Goal: Information Seeking & Learning: Learn about a topic

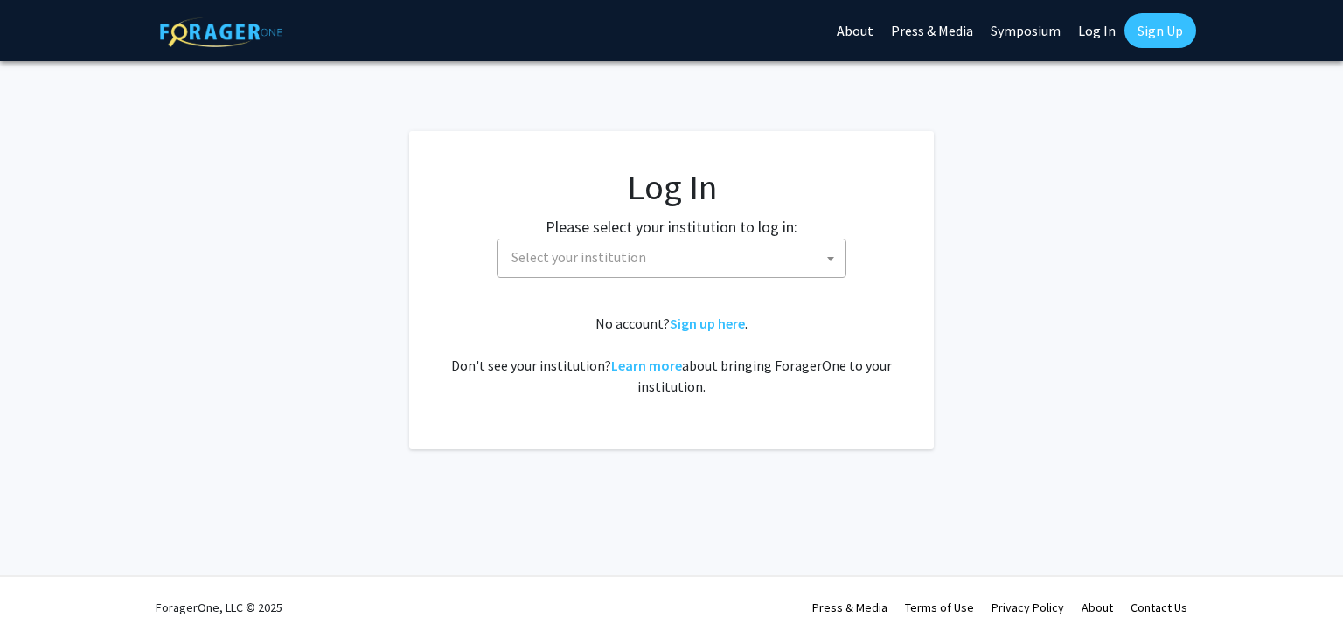
click at [696, 287] on fg-card-body "Log In Please select your institution to log in: Baylor University Brandeis Uni…" at bounding box center [671, 290] width 455 height 248
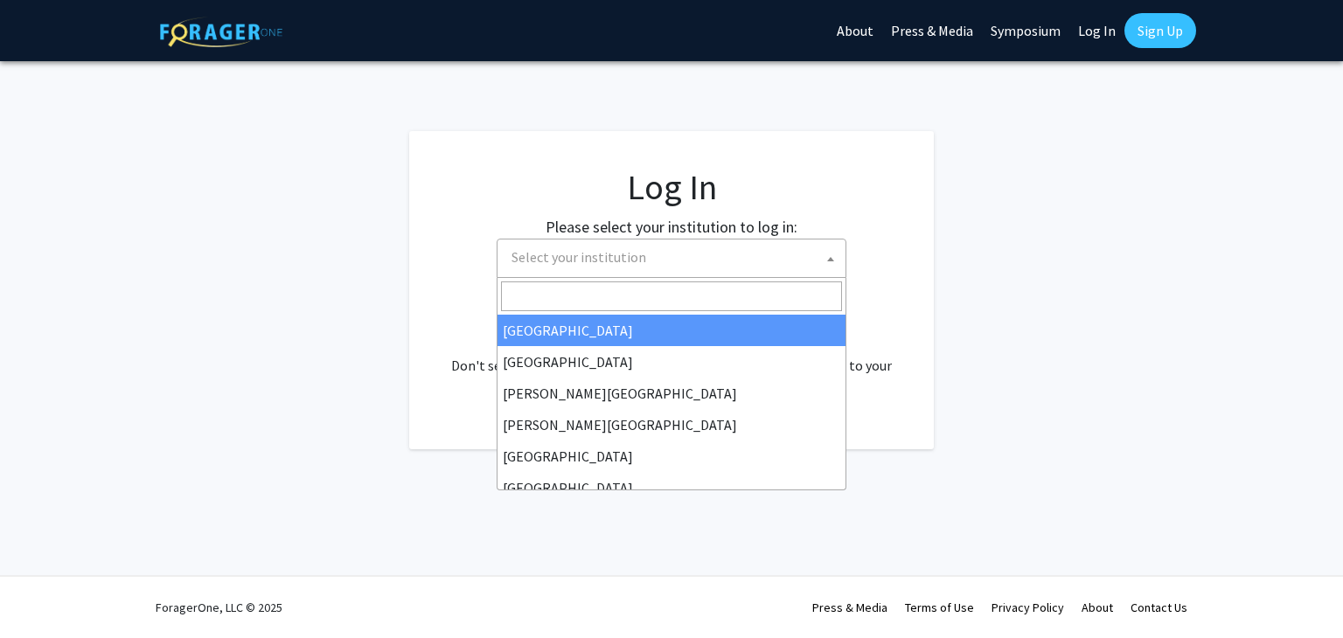
click at [714, 270] on span "Select your institution" at bounding box center [674, 258] width 341 height 36
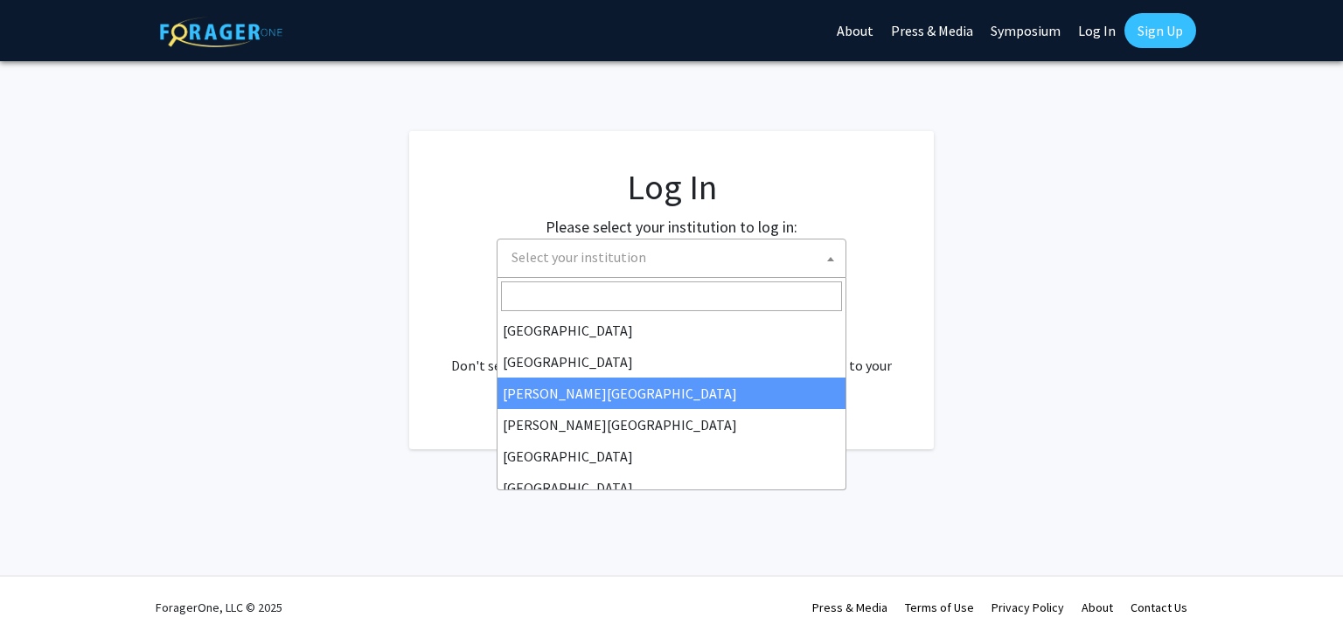
select select "5"
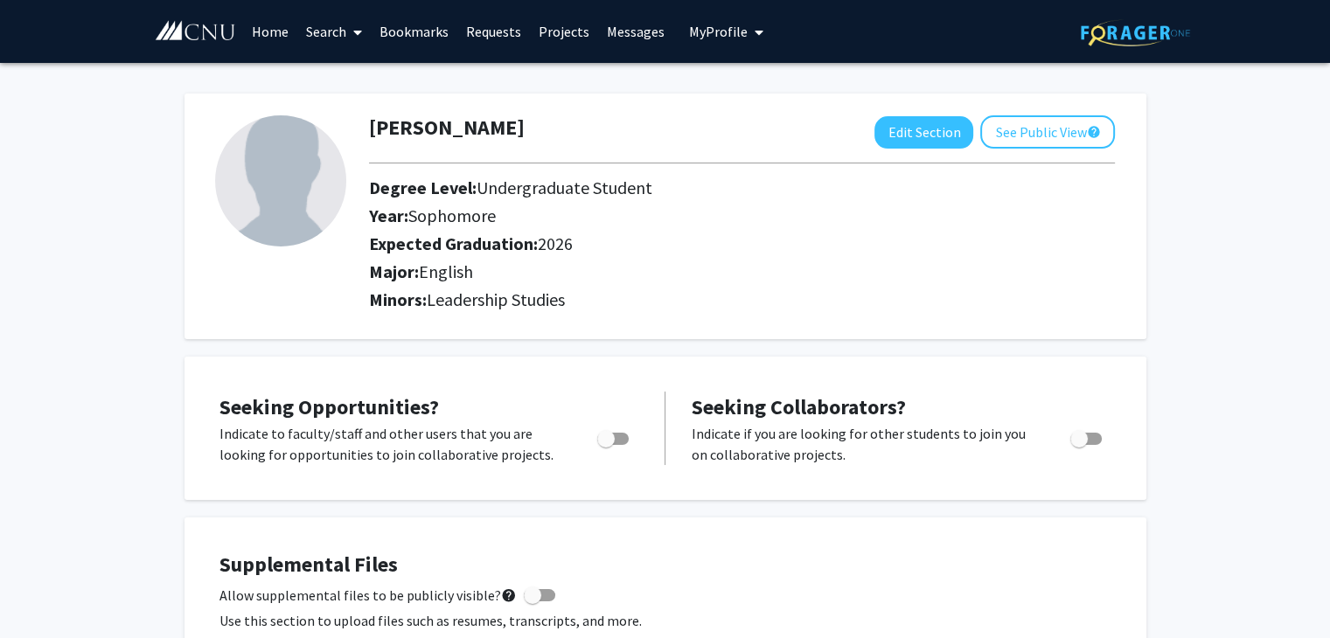
click at [345, 38] on link "Search" at bounding box center [333, 31] width 73 height 61
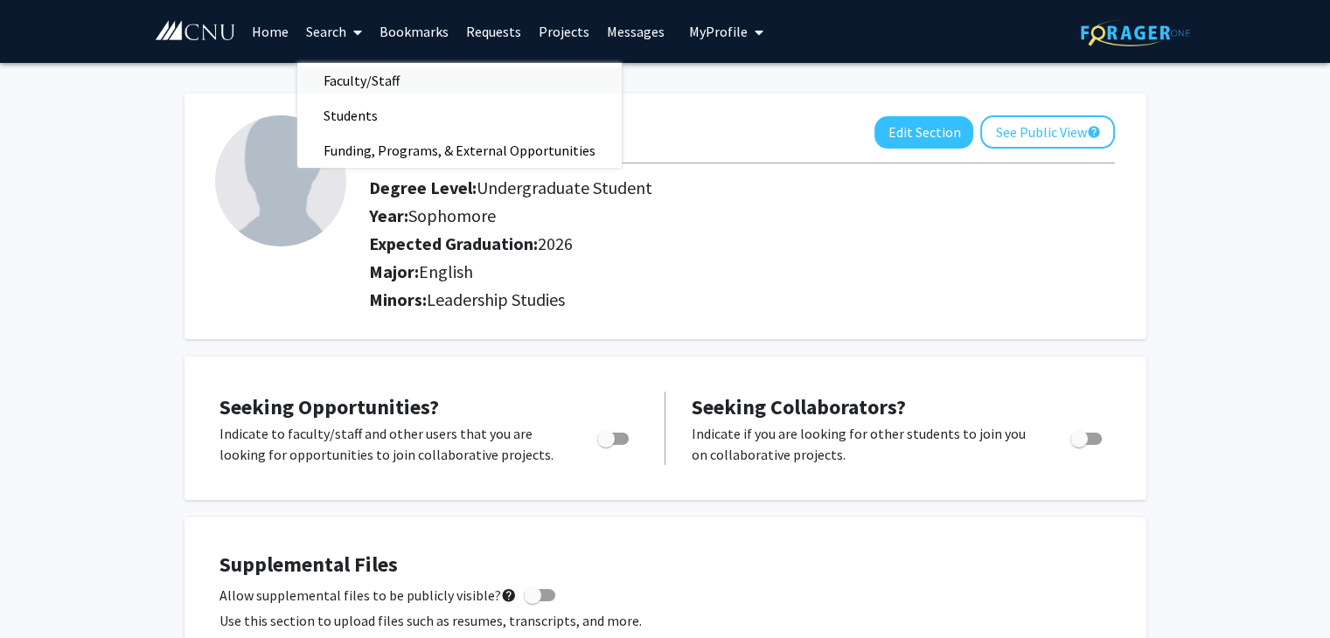
click at [364, 80] on span "Faculty/Staff" at bounding box center [361, 80] width 129 height 35
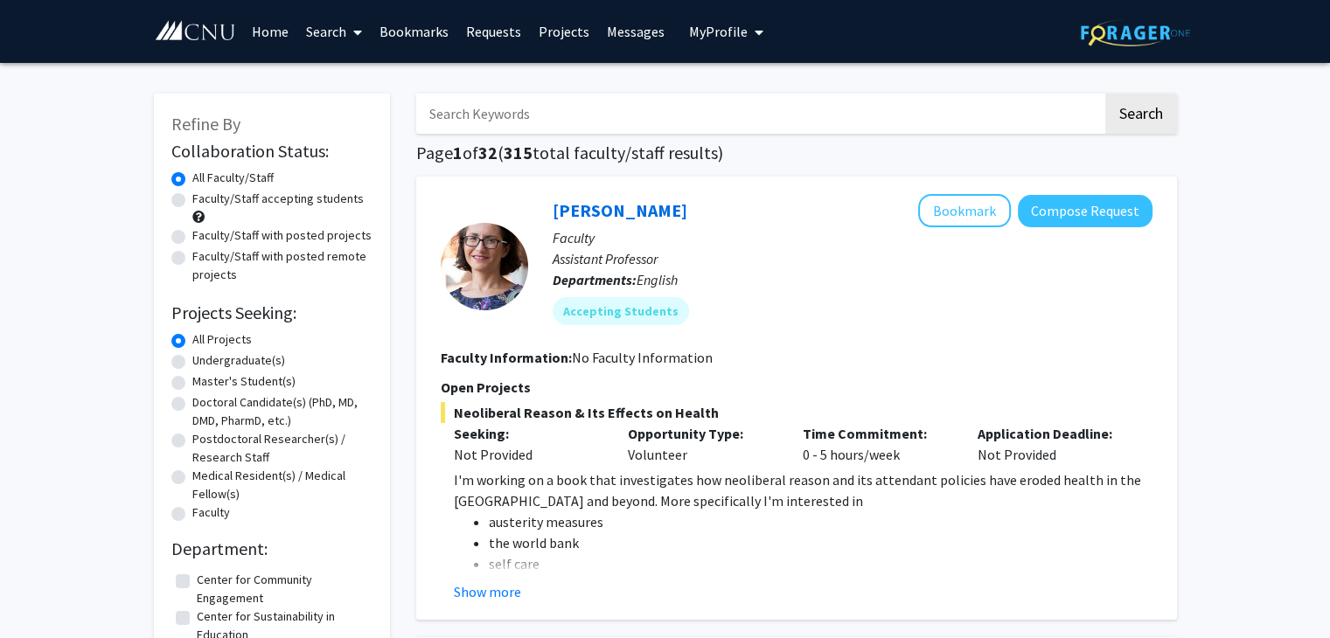
click at [521, 115] on input "Search Keywords" at bounding box center [759, 114] width 686 height 40
click at [192, 194] on label "Faculty/Staff accepting students" at bounding box center [277, 199] width 171 height 18
click at [192, 194] on input "Faculty/Staff accepting students" at bounding box center [197, 195] width 11 height 11
radio input "true"
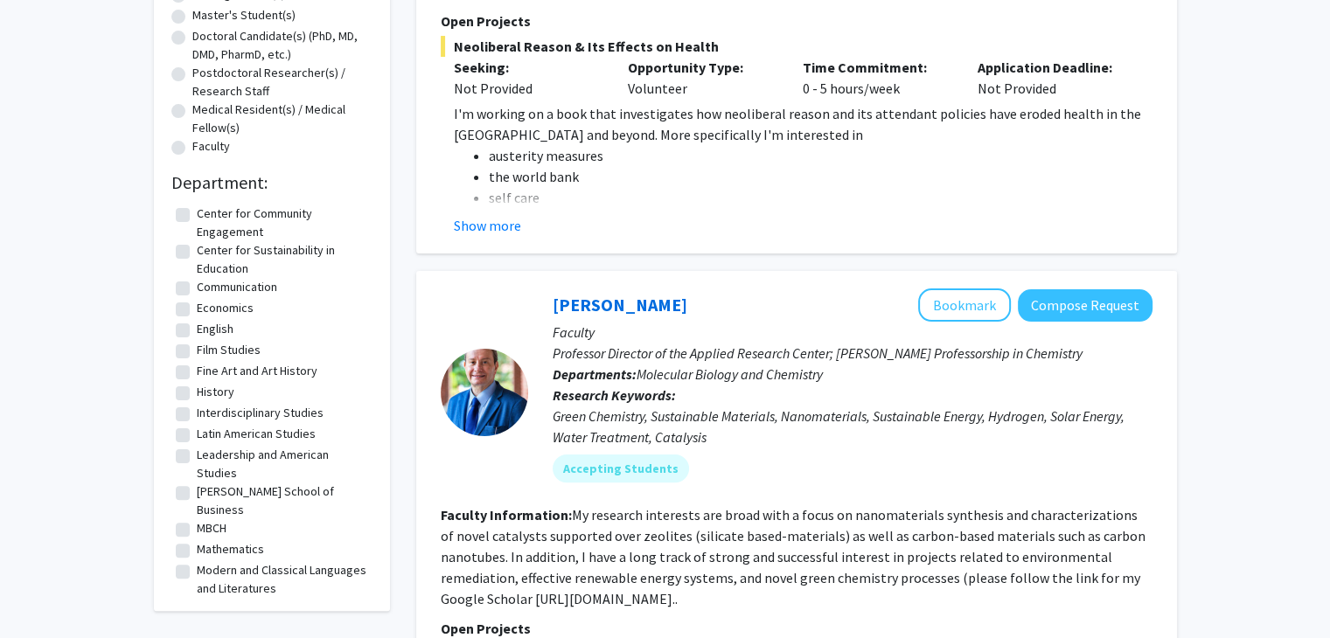
scroll to position [367, 0]
click at [197, 325] on label "English" at bounding box center [215, 328] width 37 height 18
click at [197, 325] on input "English" at bounding box center [202, 324] width 11 height 11
checkbox input "true"
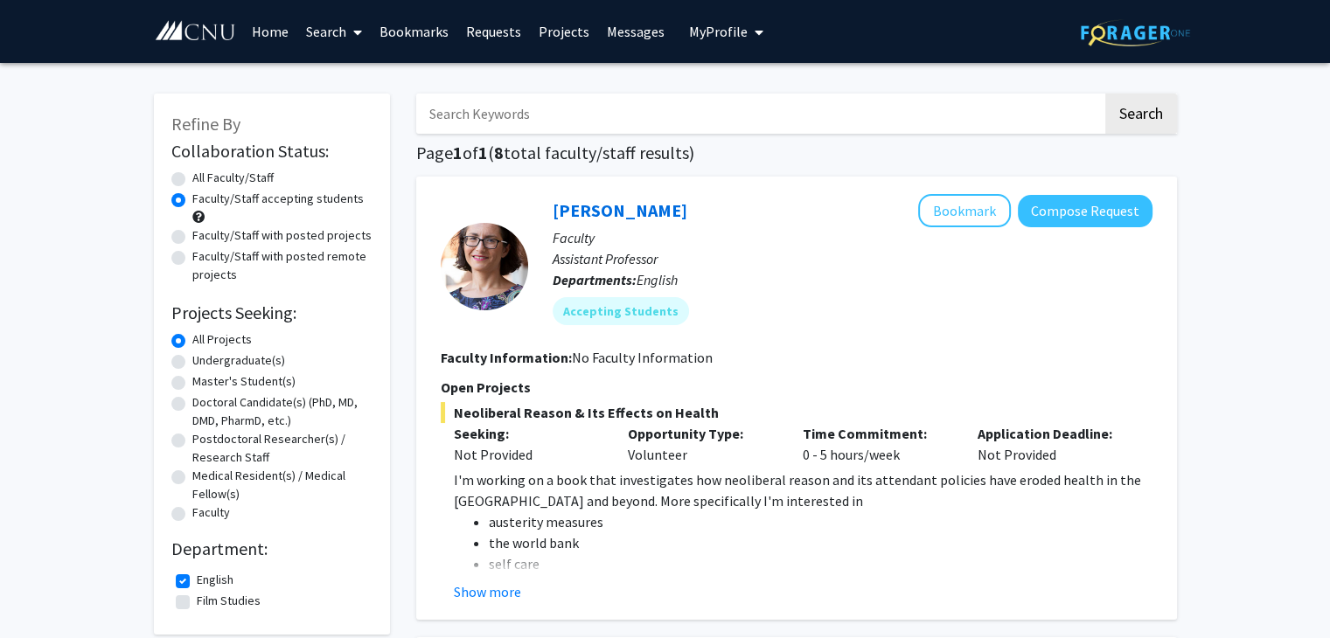
click at [339, 34] on link "Search" at bounding box center [333, 31] width 73 height 61
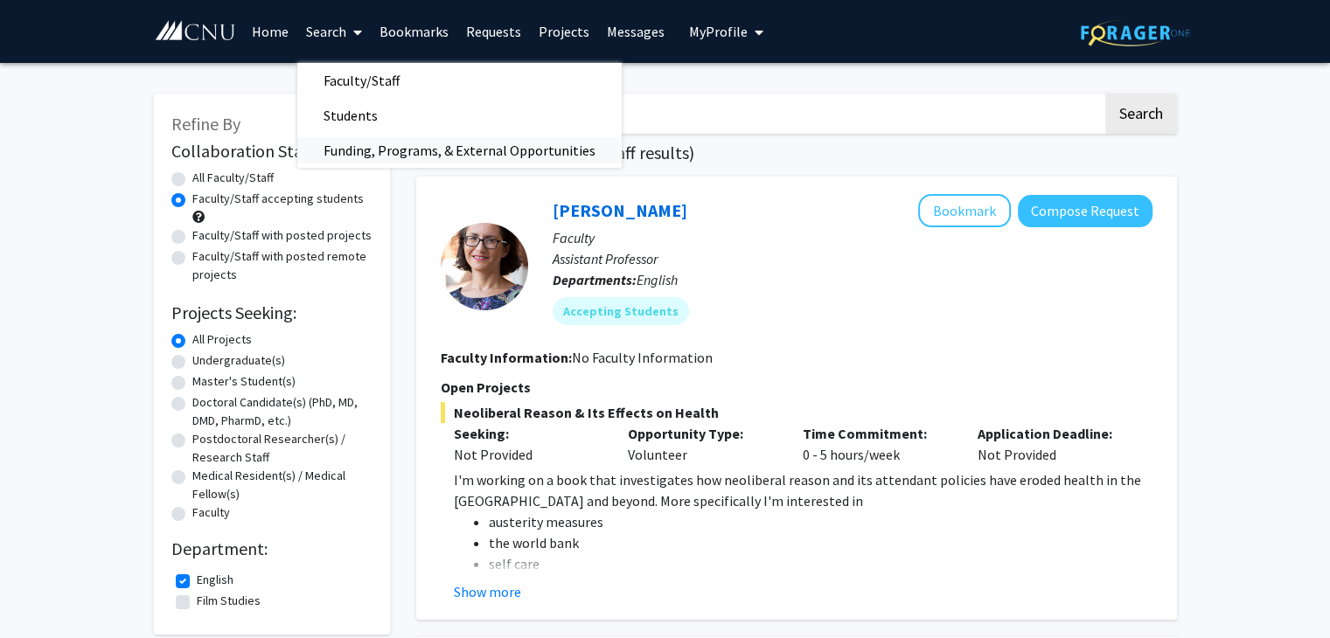
click at [399, 143] on span "Funding, Programs, & External Opportunities" at bounding box center [459, 150] width 324 height 35
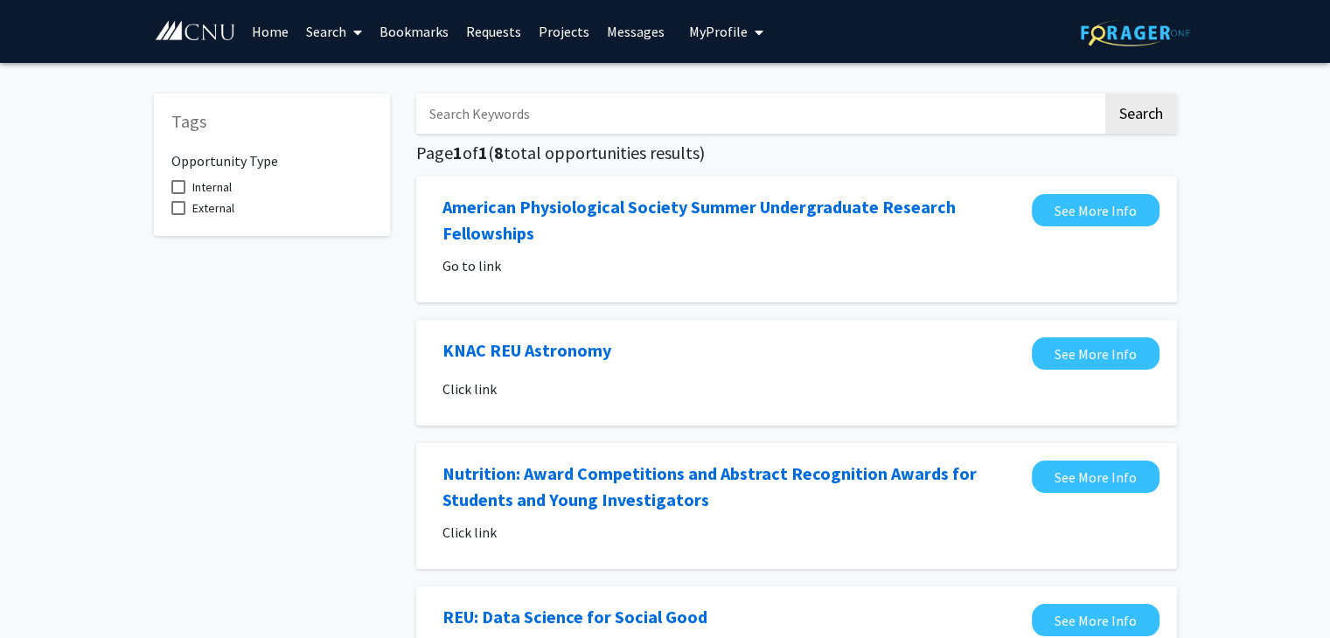
click at [177, 188] on span at bounding box center [178, 187] width 14 height 14
click at [177, 194] on input "Internal" at bounding box center [177, 194] width 1 height 1
click at [177, 188] on span at bounding box center [178, 187] width 14 height 14
click at [177, 194] on input "Internal" at bounding box center [177, 194] width 1 height 1
click at [177, 188] on span at bounding box center [178, 187] width 14 height 14
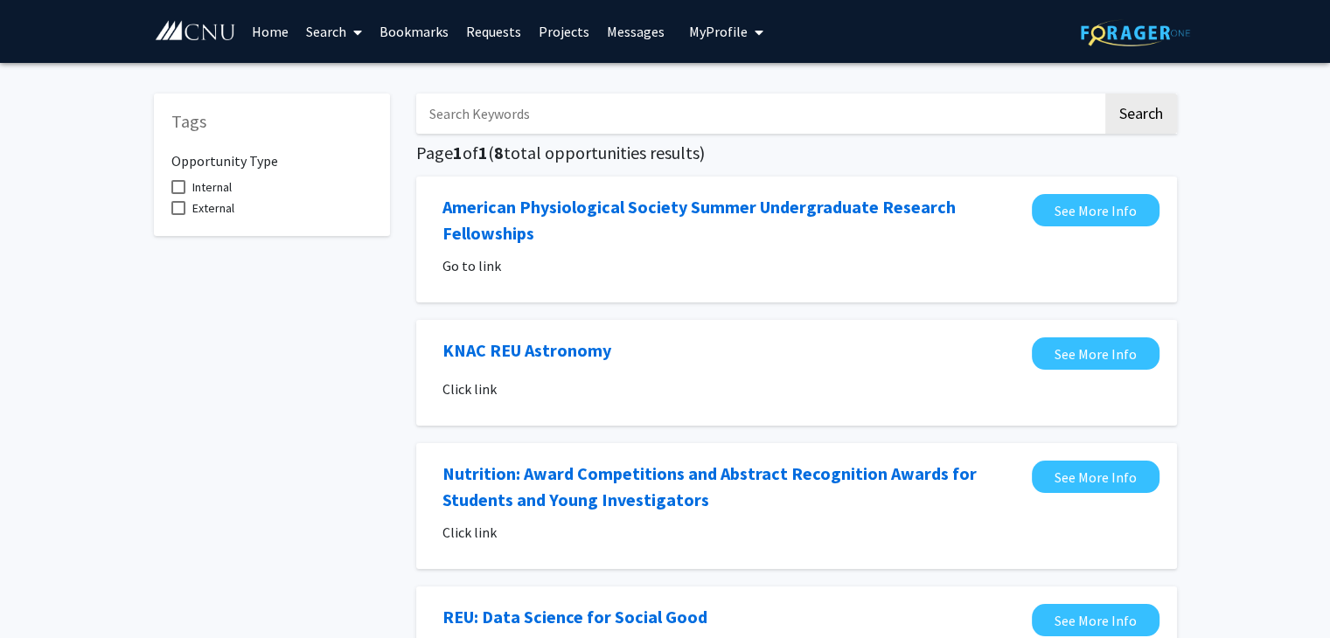
click at [177, 194] on input "Internal" at bounding box center [177, 194] width 1 height 1
click at [177, 188] on span at bounding box center [178, 187] width 14 height 14
click at [177, 194] on input "Internal" at bounding box center [177, 194] width 1 height 1
checkbox input "false"
click at [177, 205] on span at bounding box center [178, 208] width 14 height 14
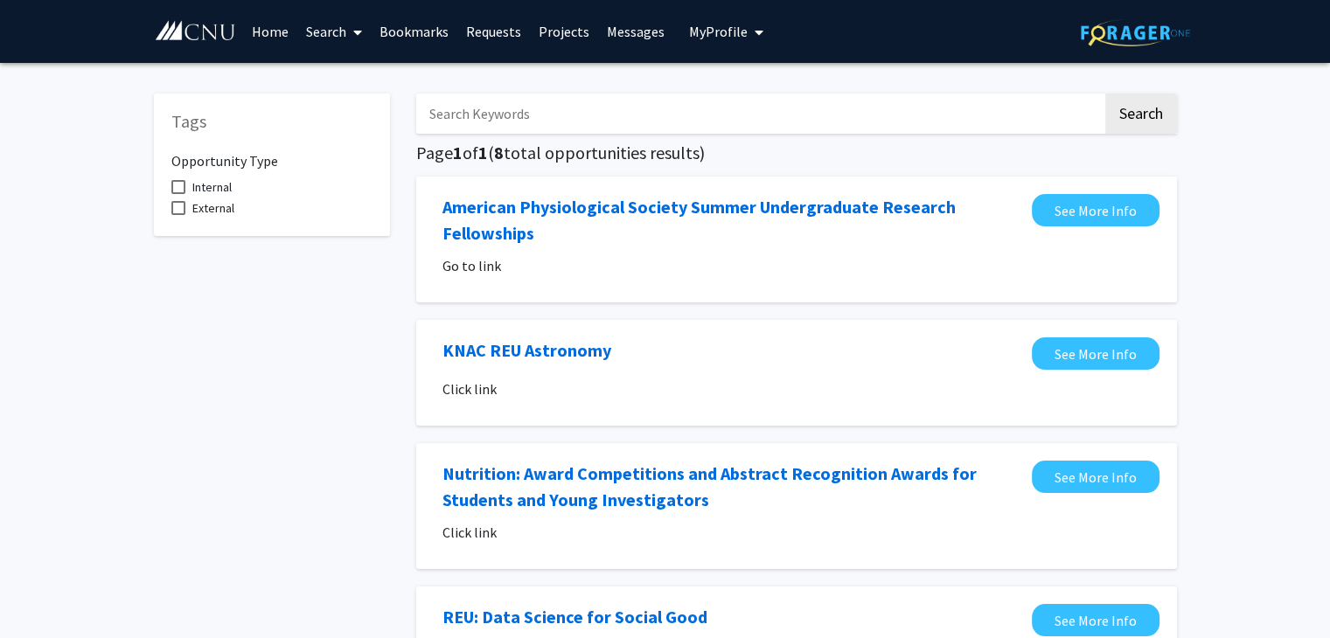
click at [177, 215] on input "External" at bounding box center [177, 215] width 1 height 1
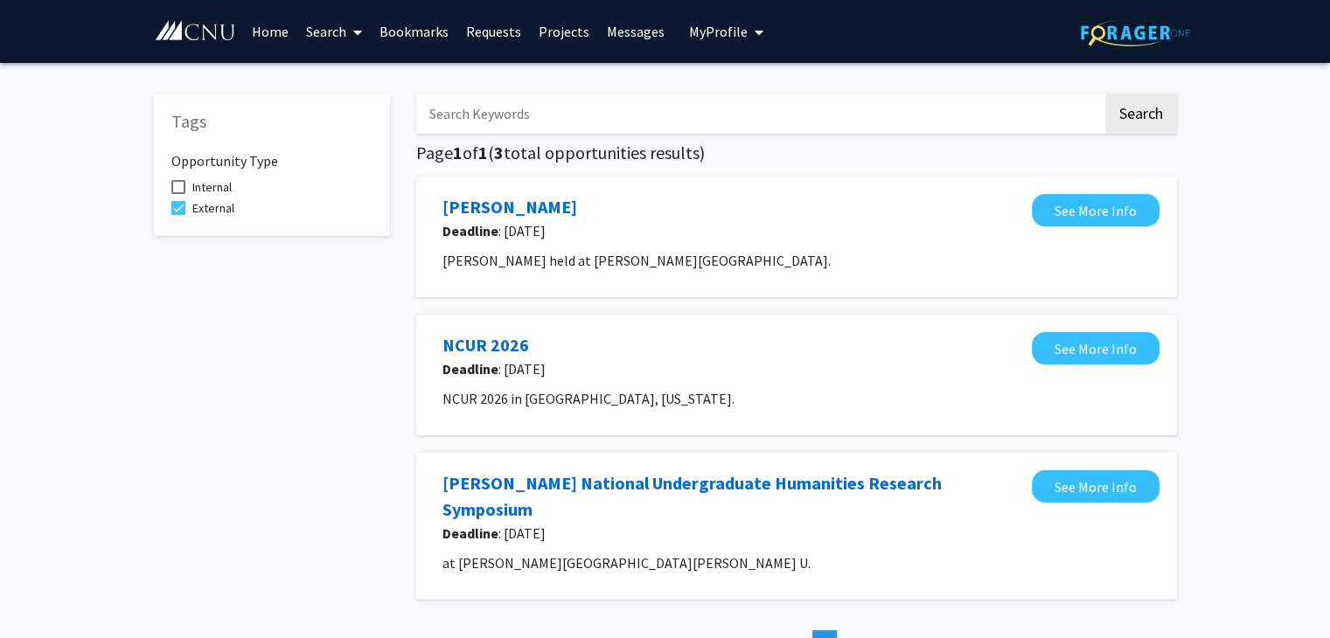
click at [178, 203] on span at bounding box center [178, 208] width 14 height 14
click at [178, 215] on input "External" at bounding box center [177, 215] width 1 height 1
checkbox input "false"
